Goal: Task Accomplishment & Management: Manage account settings

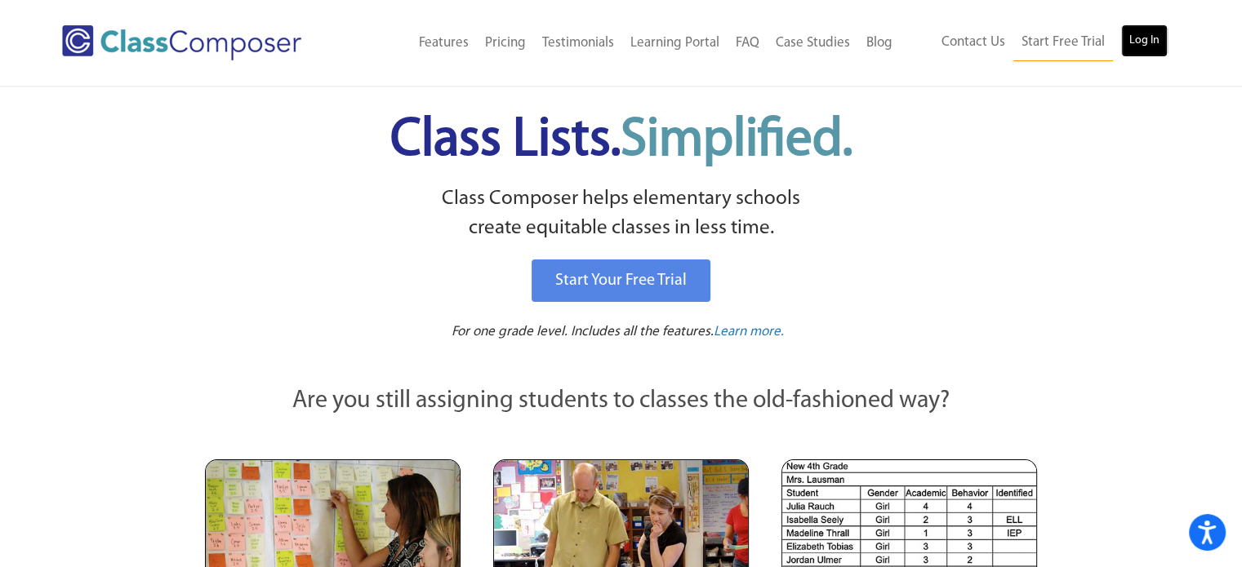
click at [1146, 38] on link "Log In" at bounding box center [1144, 40] width 47 height 33
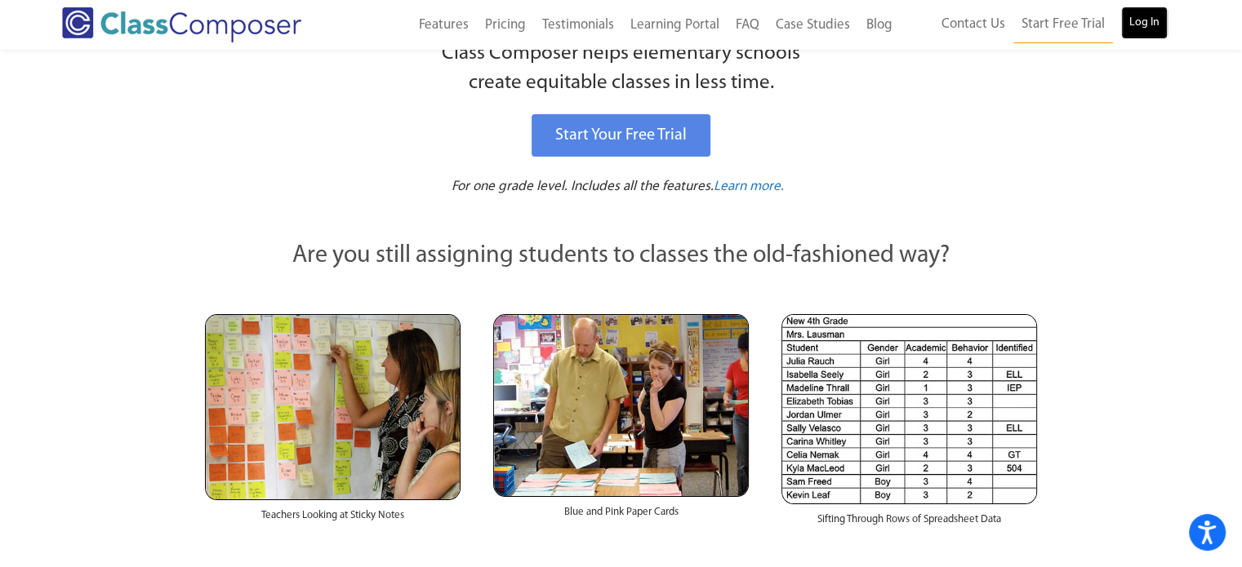
click at [1144, 25] on link "Log In" at bounding box center [1144, 23] width 47 height 33
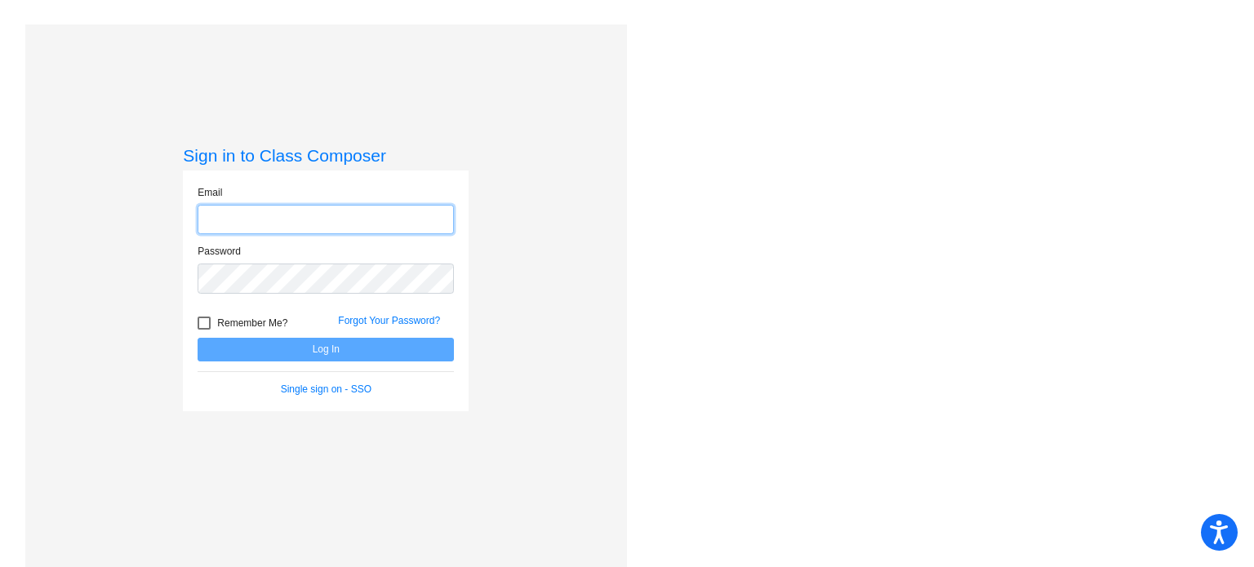
type input "[EMAIL_ADDRESS][DOMAIN_NAME]"
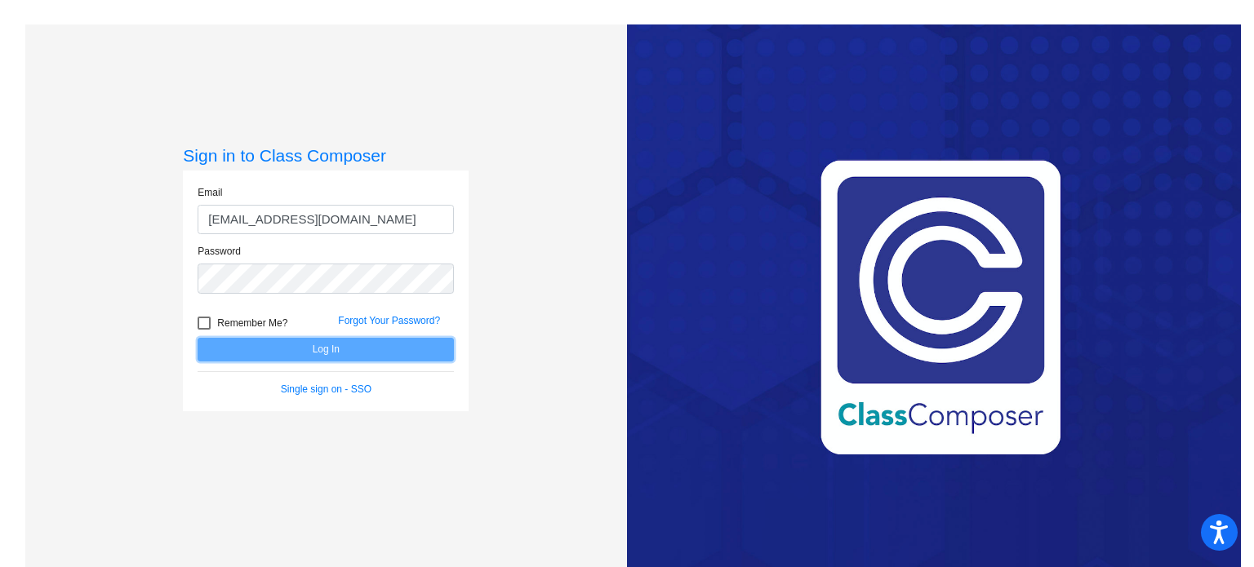
click at [258, 355] on button "Log In" at bounding box center [326, 350] width 256 height 24
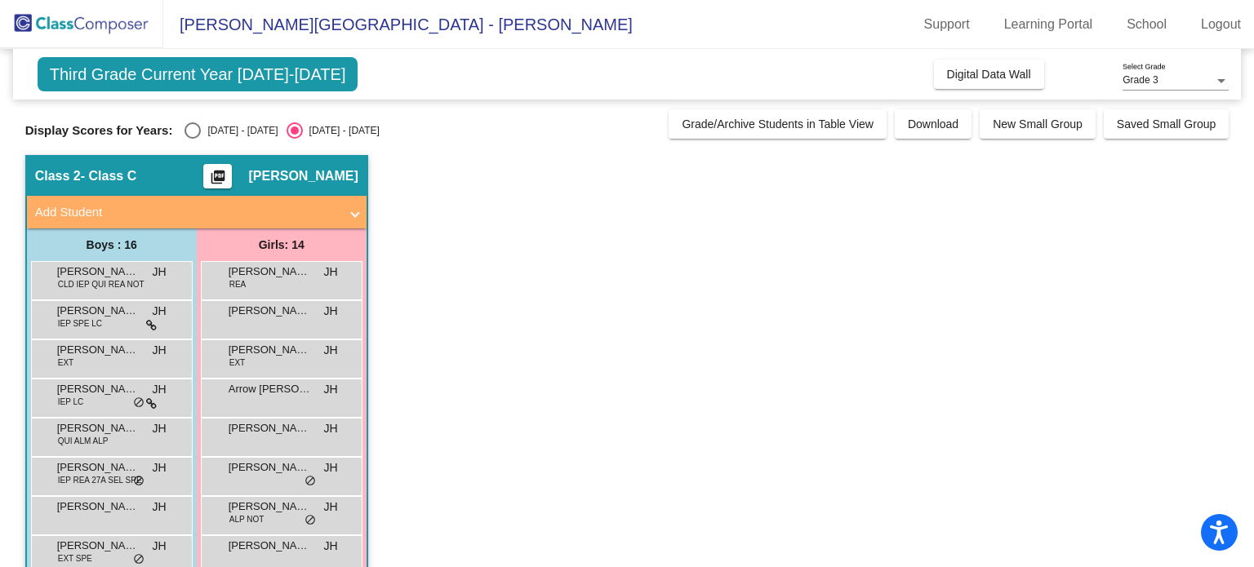
click at [203, 123] on div "[DATE] - [DATE]" at bounding box center [239, 130] width 77 height 15
click at [193, 139] on input "[DATE] - [DATE]" at bounding box center [192, 139] width 1 height 1
radio input "true"
click at [199, 127] on div "Select an option" at bounding box center [193, 130] width 16 height 16
click at [193, 139] on input "2024 - 2025" at bounding box center [192, 139] width 1 height 1
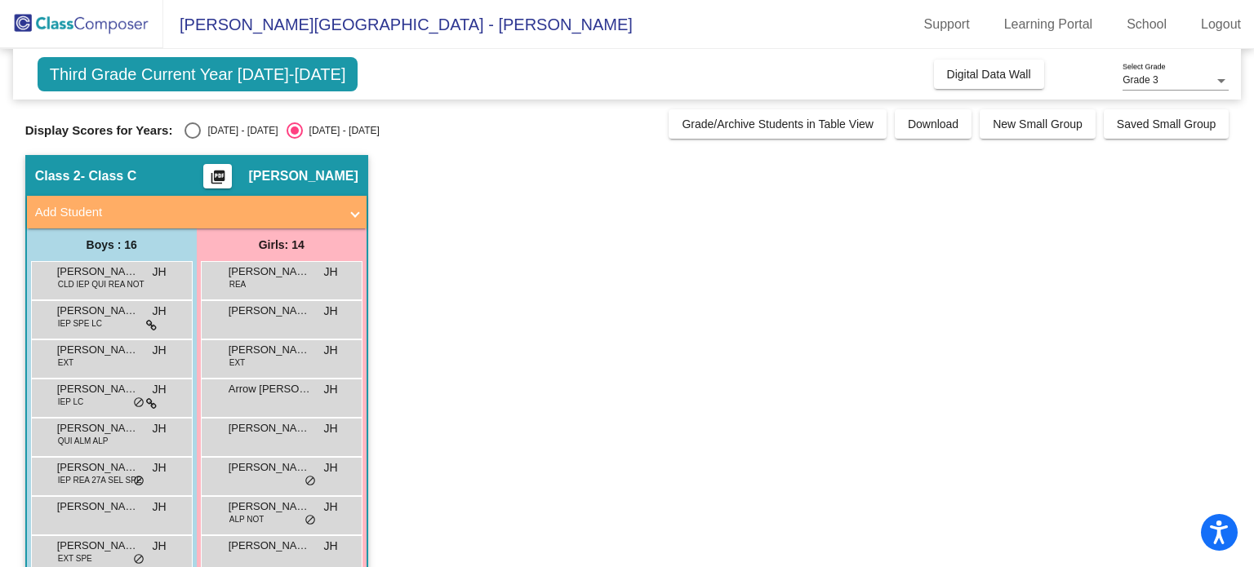
radio input "true"
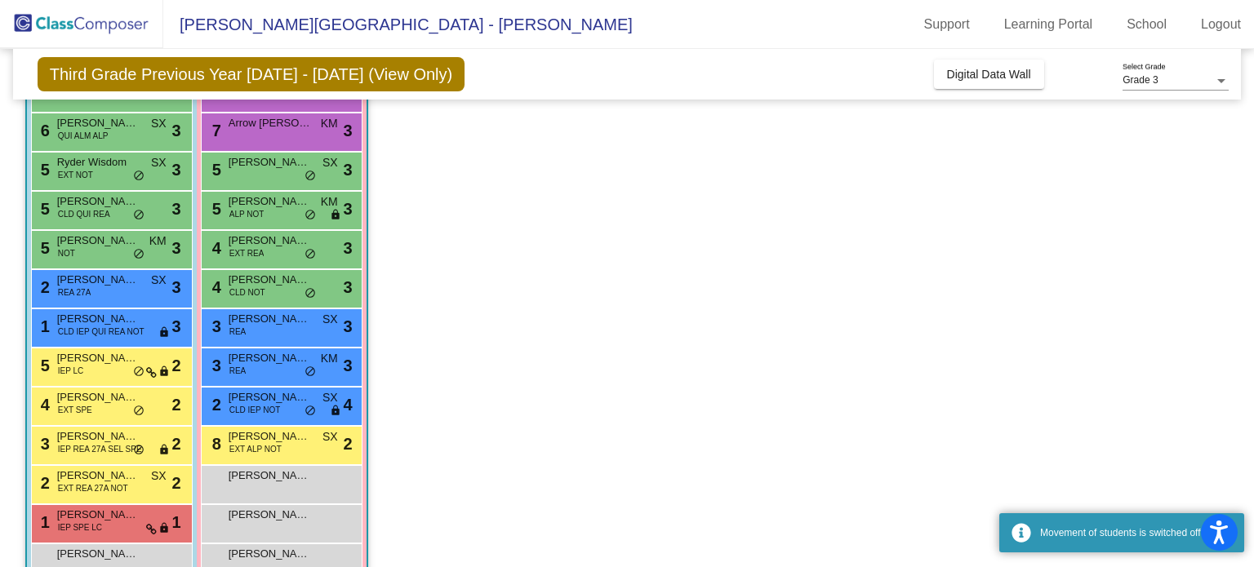
scroll to position [228, 0]
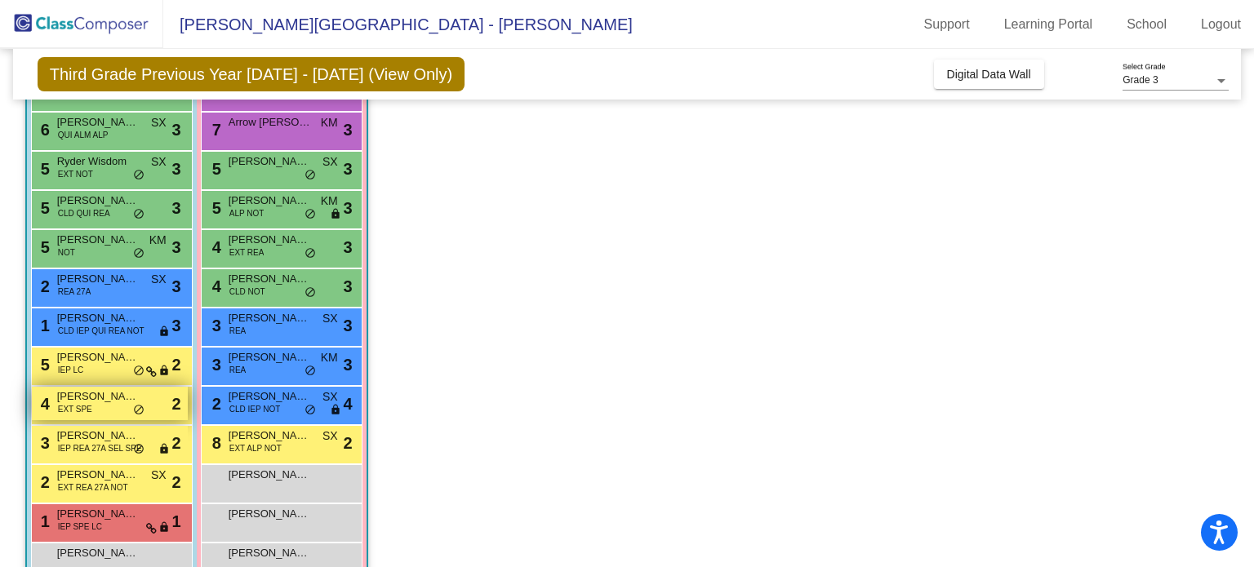
click at [114, 404] on div "4 Kaleb Lucero EXT SPE lock do_not_disturb_alt 2" at bounding box center [110, 403] width 156 height 33
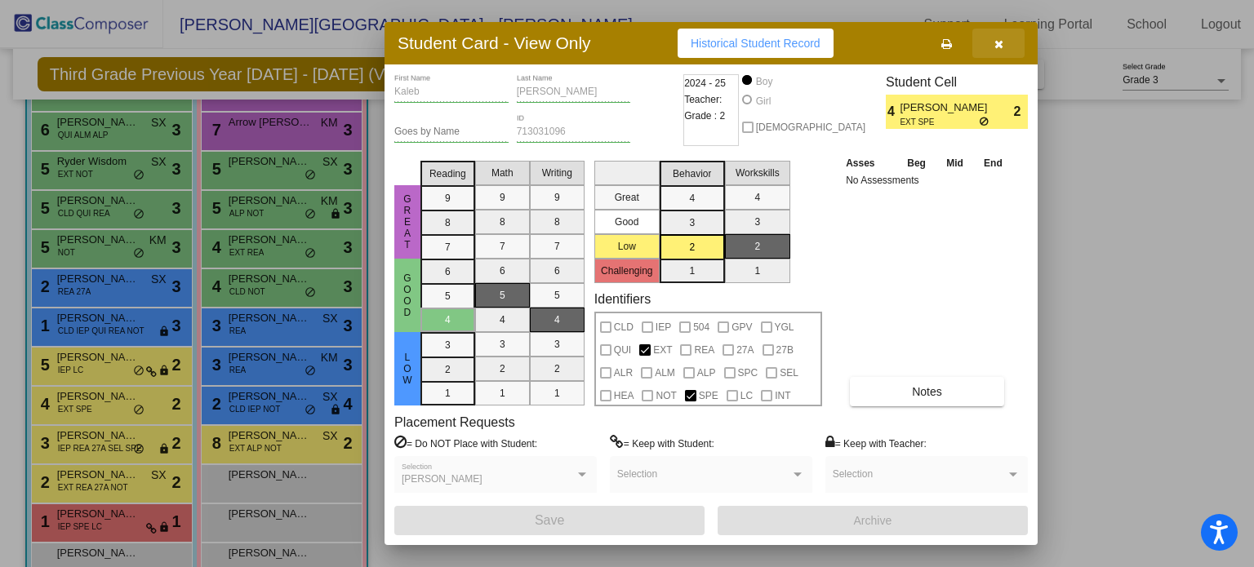
click at [1002, 42] on icon "button" at bounding box center [998, 43] width 9 height 11
